Goal: Find contact information: Obtain details needed to contact an individual or organization

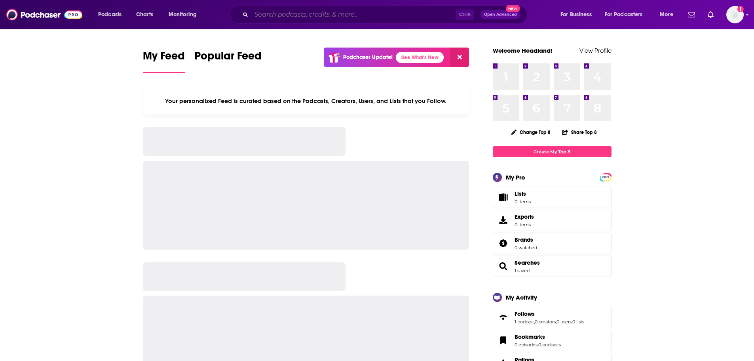
click at [299, 13] on input "Search podcasts, credits, & more..." at bounding box center [353, 14] width 204 height 13
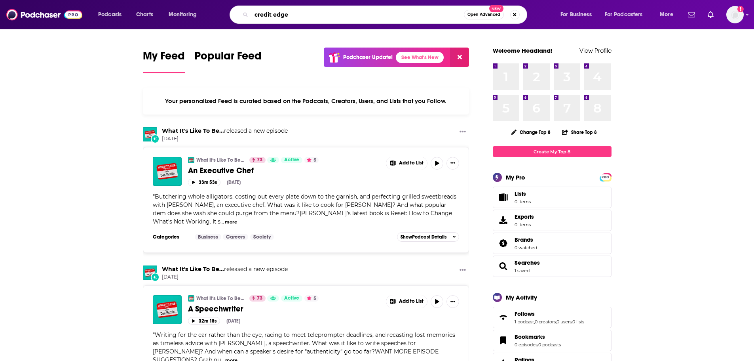
type input "credit edge"
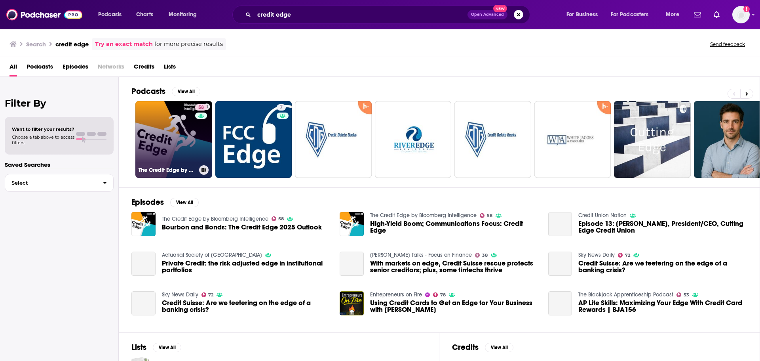
click at [177, 155] on link "58 The Credit Edge by Bloomberg Intelligence" at bounding box center [173, 139] width 77 height 77
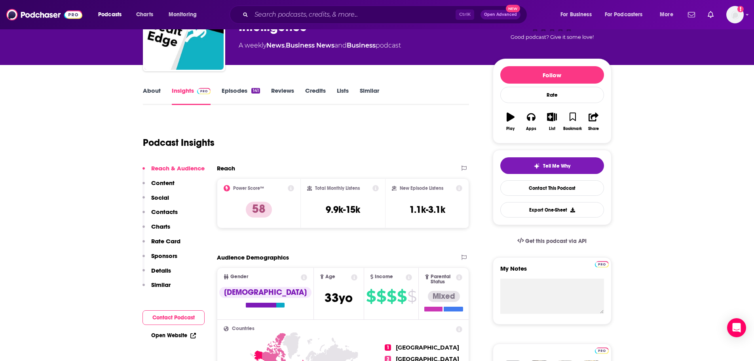
scroll to position [79, 0]
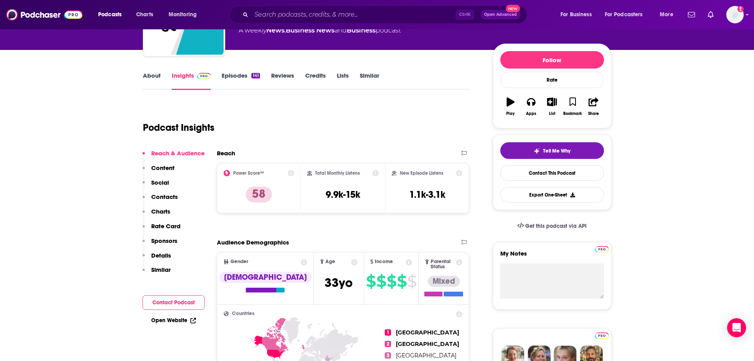
click at [168, 200] on p "Contacts" at bounding box center [164, 197] width 27 height 8
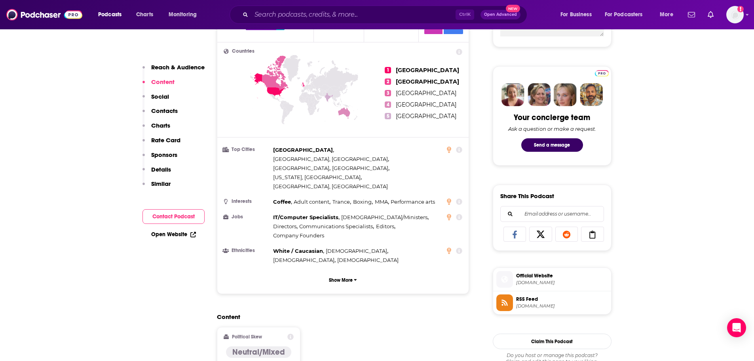
scroll to position [222, 0]
